Goal: Information Seeking & Learning: Learn about a topic

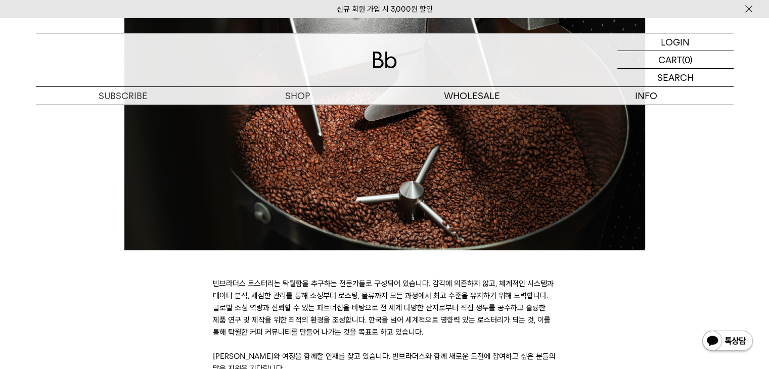
scroll to position [354, 0]
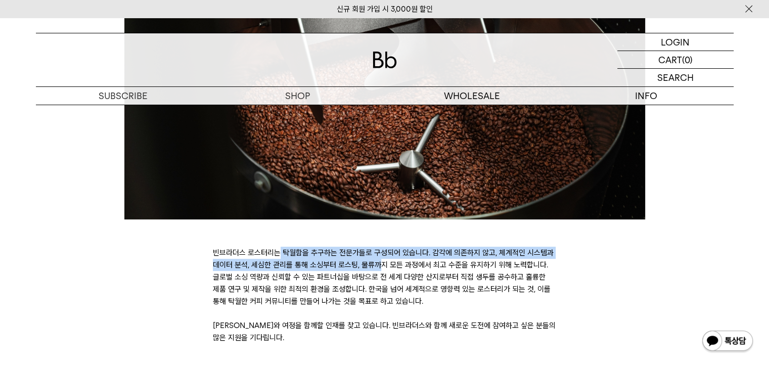
drag, startPoint x: 283, startPoint y: 247, endPoint x: 380, endPoint y: 270, distance: 99.2
click at [380, 270] on p "빈브라더스 로스터리는 탁월함을 추구하는 전문가들로 구성되어 있습니다. 감각에 의존하지 않고, 체계적인 시스템과 데이터 분석, 세심한 관리를 통…" at bounding box center [385, 277] width 344 height 61
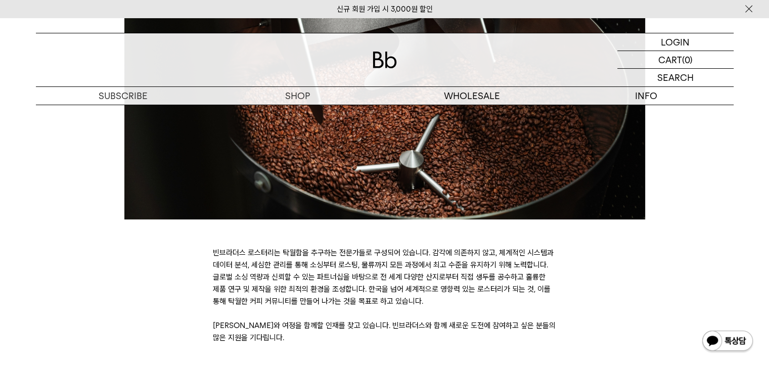
click at [380, 287] on p "빈브라더스 로스터리는 탁월함을 추구하는 전문가들로 구성되어 있습니다. 감각에 의존하지 않고, 체계적인 시스템과 데이터 분석, 세심한 관리를 통…" at bounding box center [385, 277] width 344 height 61
drag, startPoint x: 413, startPoint y: 304, endPoint x: 251, endPoint y: 251, distance: 170.1
click at [251, 251] on p "빈브라더스 로스터리는 탁월함을 추구하는 전문가들로 구성되어 있습니다. 감각에 의존하지 않고, 체계적인 시스템과 데이터 분석, 세심한 관리를 통…" at bounding box center [385, 277] width 344 height 61
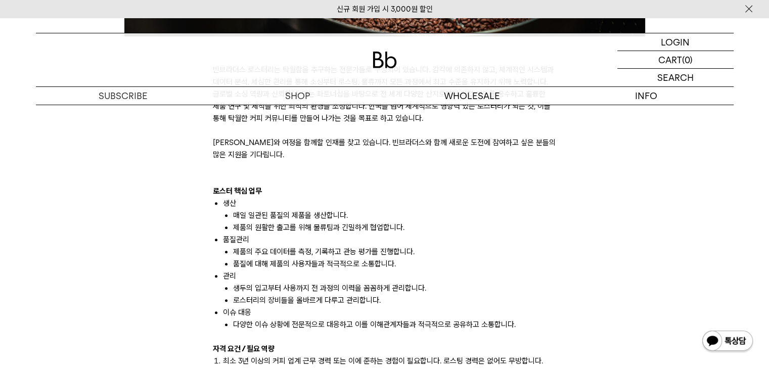
scroll to position [556, 0]
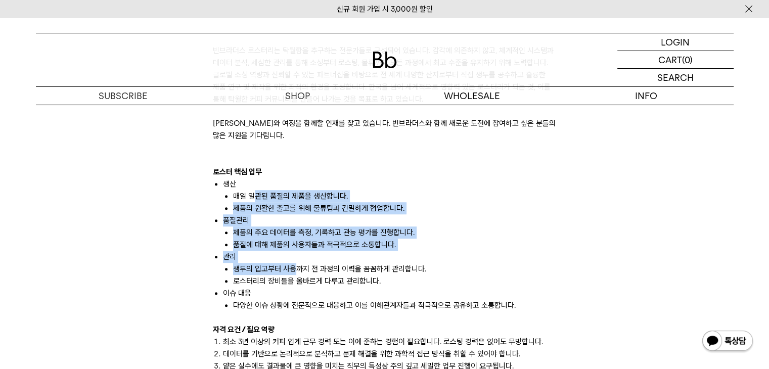
drag, startPoint x: 251, startPoint y: 199, endPoint x: 295, endPoint y: 264, distance: 78.6
click at [295, 264] on ul "생산 매일 일관된 품질의 제품을 생산합니다. 제품의 원활한 출고를 위해 물류팀과 긴밀하게 협업합니다. 품질관리 제품의 주요 데이터를 측정, 기…" at bounding box center [385, 244] width 344 height 133
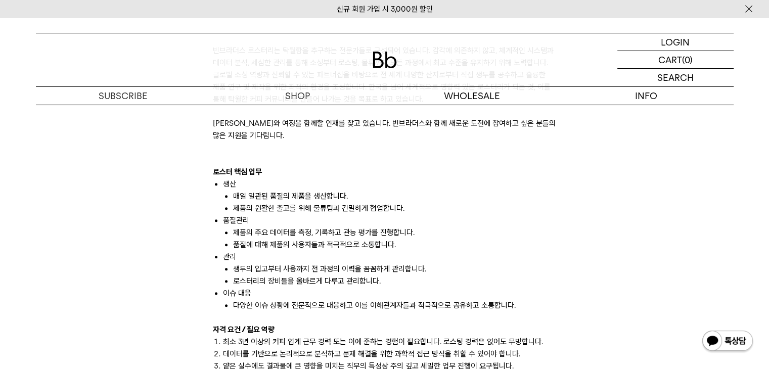
click at [359, 283] on li "로스터리의 장비들을 올바르게 다루고 관리합니다." at bounding box center [394, 281] width 323 height 12
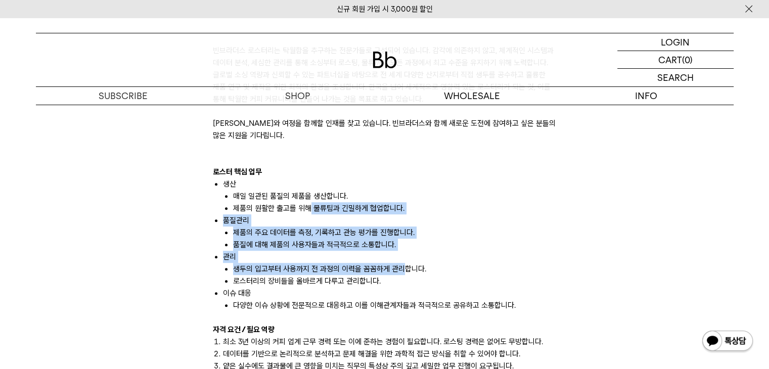
drag, startPoint x: 384, startPoint y: 265, endPoint x: 308, endPoint y: 203, distance: 98.8
click at [308, 203] on ul "생산 매일 일관된 품질의 제품을 생산합니다. 제품의 원활한 출고를 위해 물류팀과 긴밀하게 협업합니다. 품질관리 제품의 주요 데이터를 측정, 기…" at bounding box center [385, 244] width 344 height 133
click at [295, 239] on li "품질에 대해 제품의 사용자들과 적극적으로 소통합니다." at bounding box center [394, 245] width 323 height 12
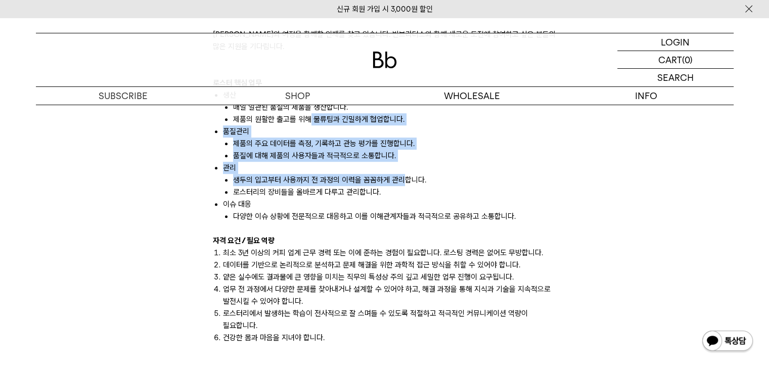
scroll to position [708, 0]
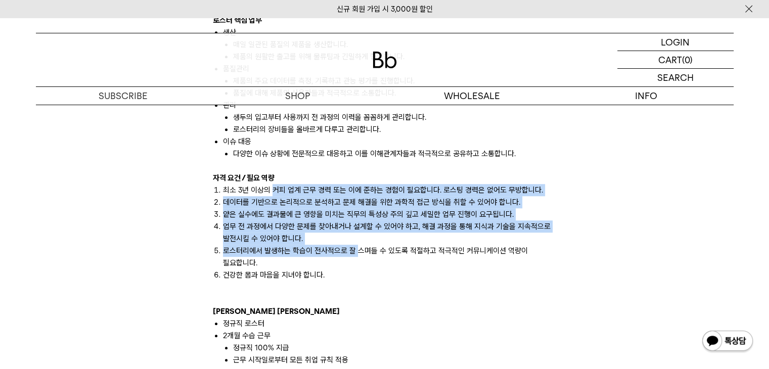
drag, startPoint x: 271, startPoint y: 189, endPoint x: 358, endPoint y: 252, distance: 107.1
click at [358, 252] on ol "최소 3년 이상의 커피 업계 근무 경력 또는 이에 준하는 경험이 필요합니다. 로스팅 경력은 없어도 무방합니다. 데이터를 기반으로 논리적으로 분…" at bounding box center [385, 232] width 344 height 97
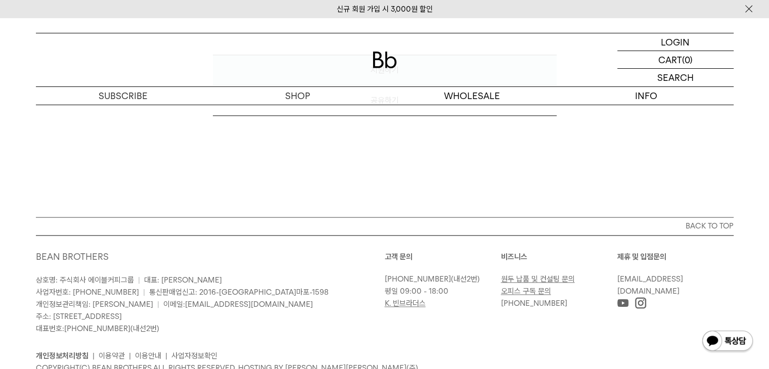
scroll to position [1506, 0]
